Goal: Information Seeking & Learning: Learn about a topic

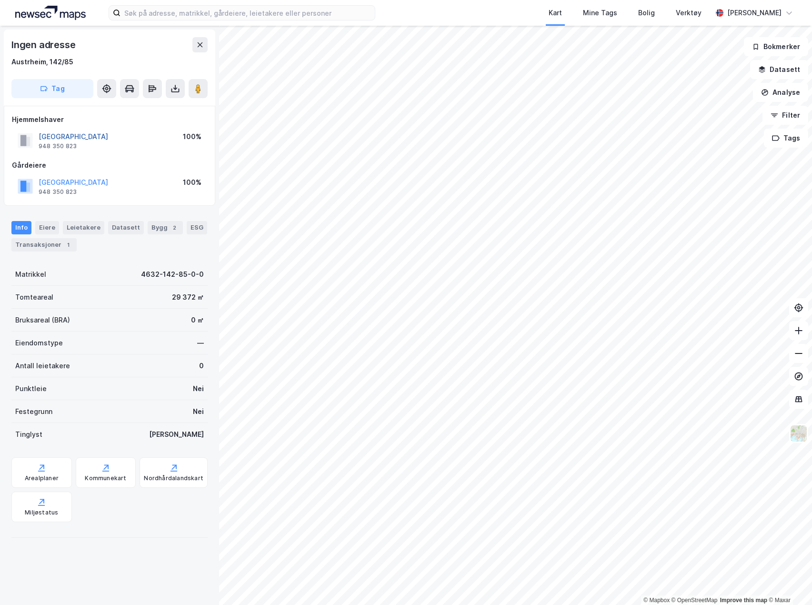
click at [0, 0] on button "[GEOGRAPHIC_DATA]" at bounding box center [0, 0] width 0 height 0
